Goal: Find specific page/section: Find specific page/section

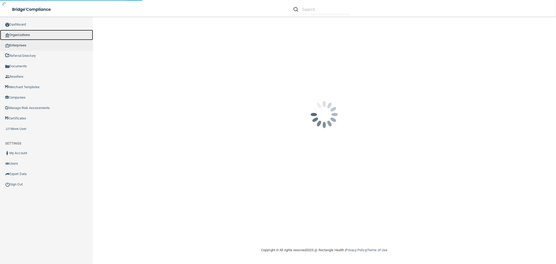
drag, startPoint x: 10, startPoint y: 37, endPoint x: 16, endPoint y: 40, distance: 6.1
click at [10, 37] on link "Organizations" at bounding box center [46, 35] width 93 height 10
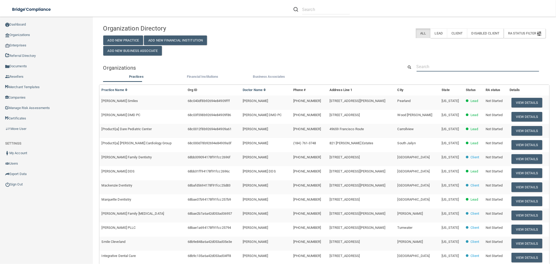
click at [442, 67] on input "text" at bounding box center [477, 67] width 122 height 10
paste input "5027152936"
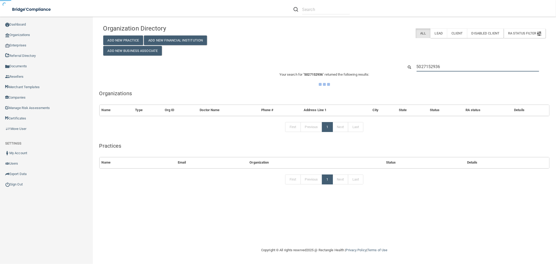
type input "5027152936"
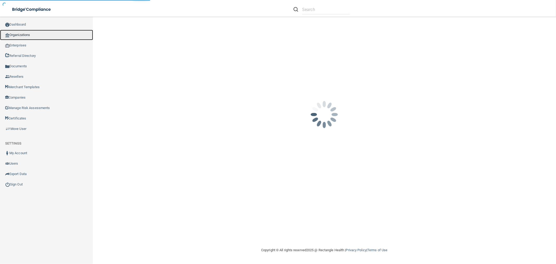
click at [25, 34] on link "Organizations" at bounding box center [46, 35] width 93 height 10
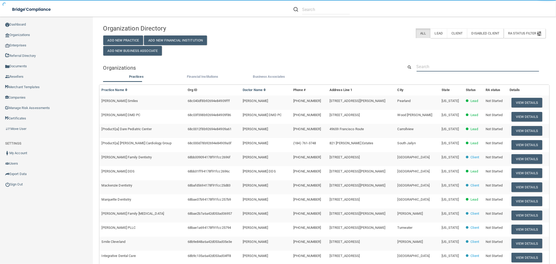
click at [442, 65] on input "text" at bounding box center [477, 67] width 122 height 10
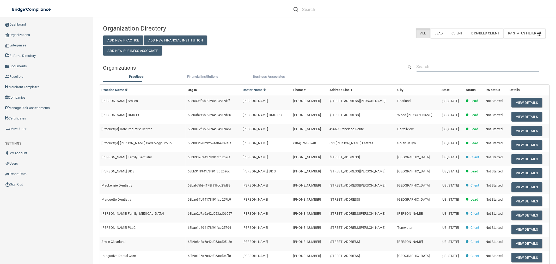
paste input "Deak Medical Dentistry"
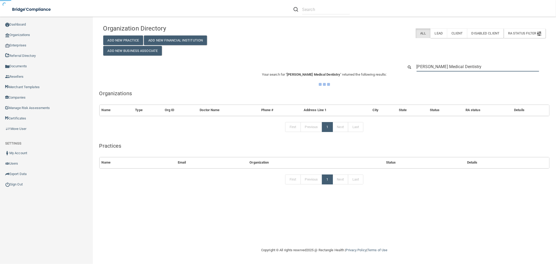
type input "Deak Medical Dentistry"
